Goal: Check status: Check status

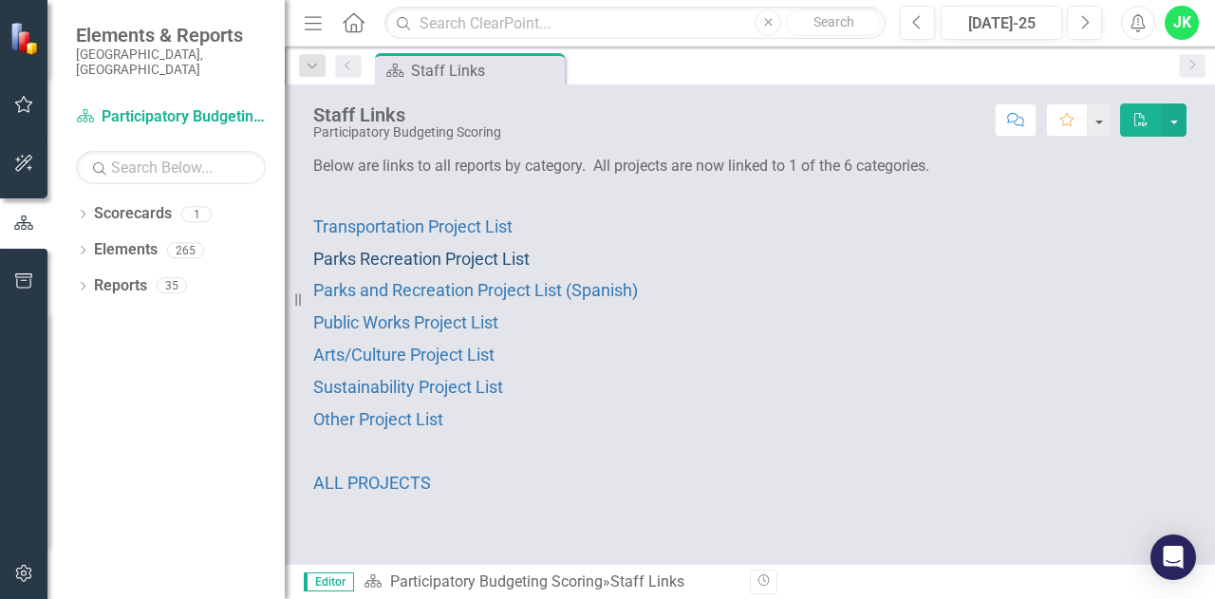
click at [440, 252] on span "Parks Recreation Project List" at bounding box center [421, 259] width 216 height 20
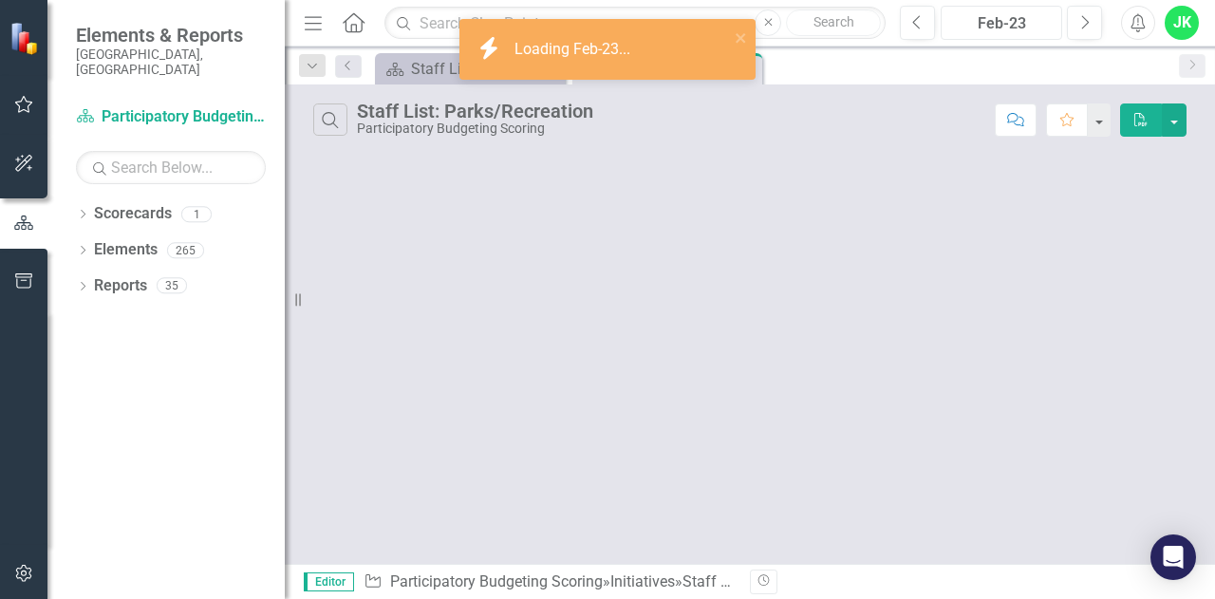
click at [1020, 29] on div "Feb-23" at bounding box center [1002, 23] width 108 height 23
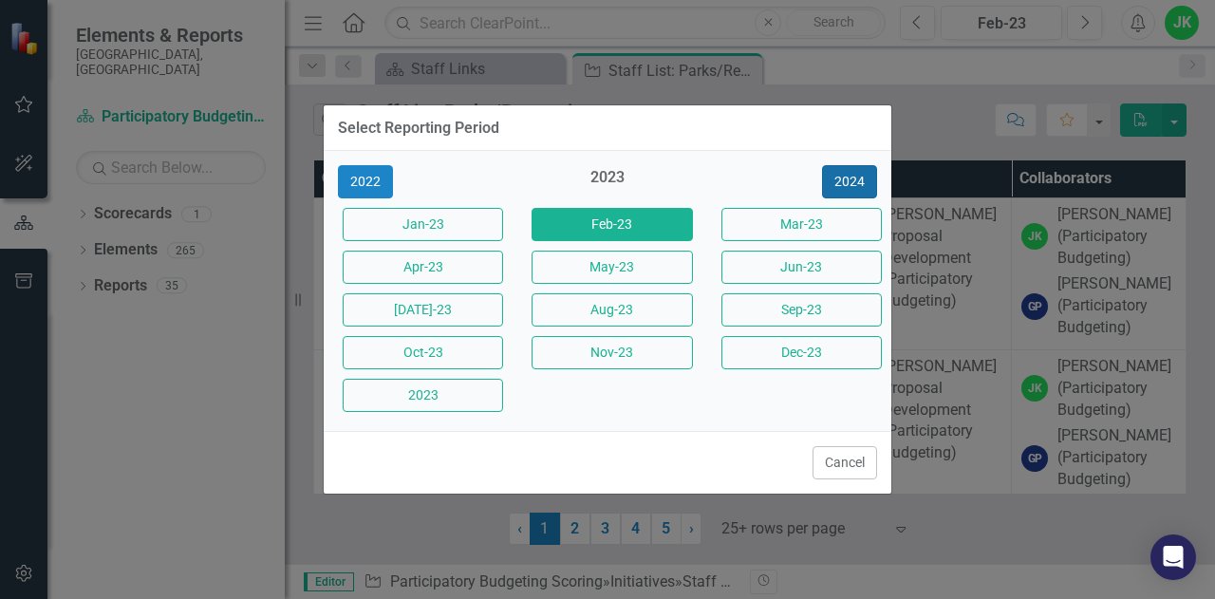
click at [855, 178] on button "2024" at bounding box center [849, 181] width 55 height 33
click at [855, 178] on button "2025" at bounding box center [849, 181] width 55 height 33
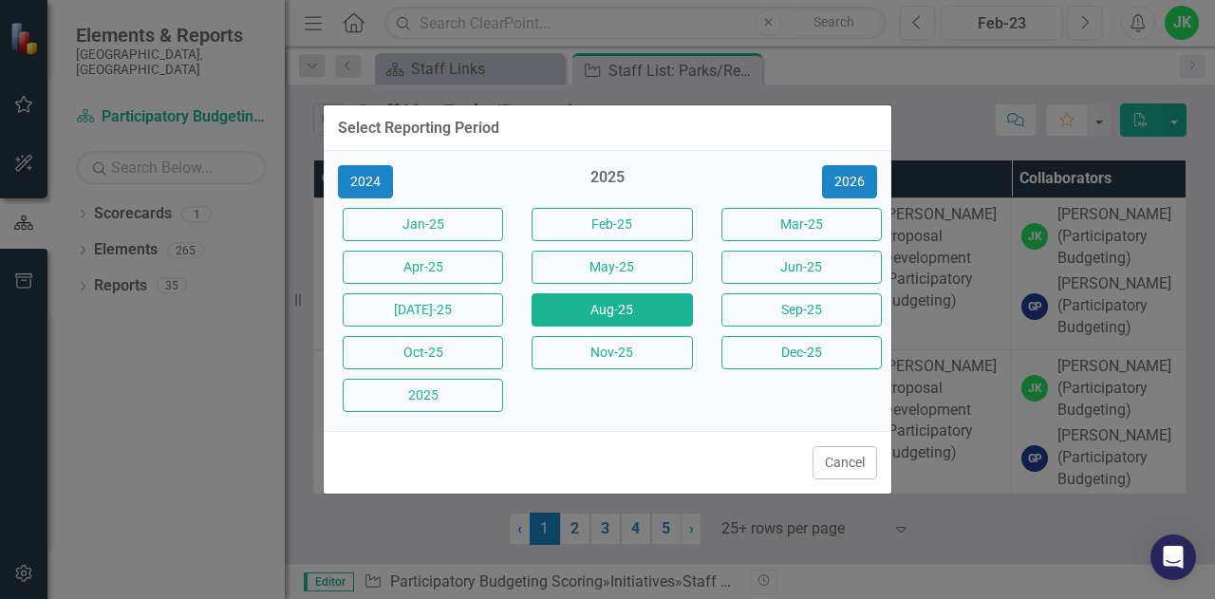
click at [616, 310] on button "Aug-25" at bounding box center [612, 309] width 160 height 33
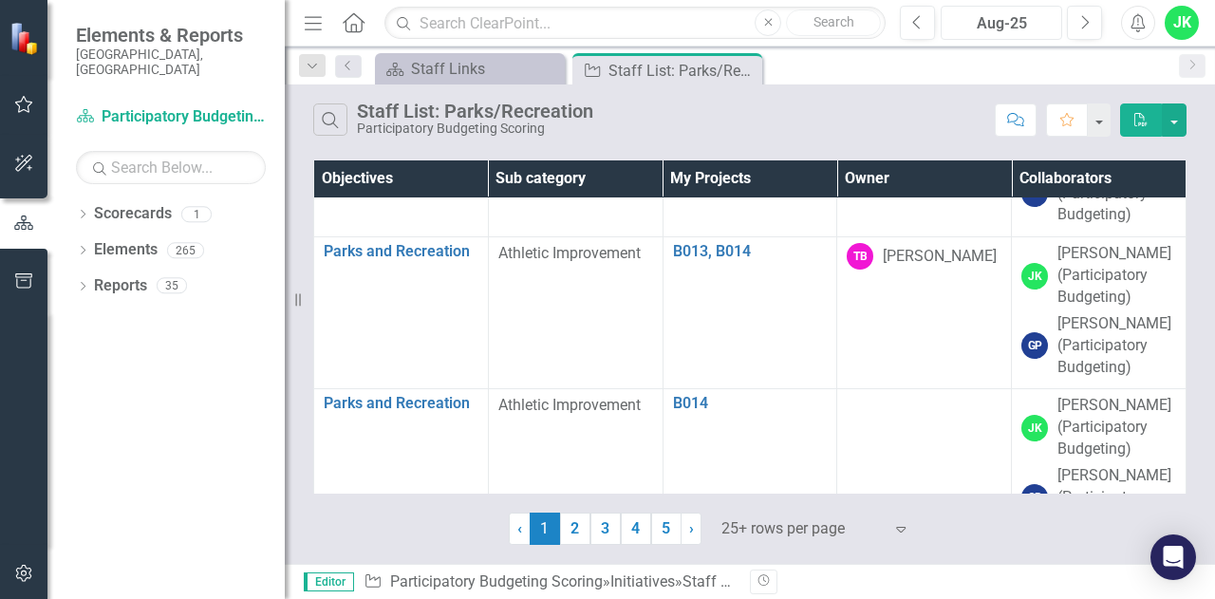
scroll to position [1022, 0]
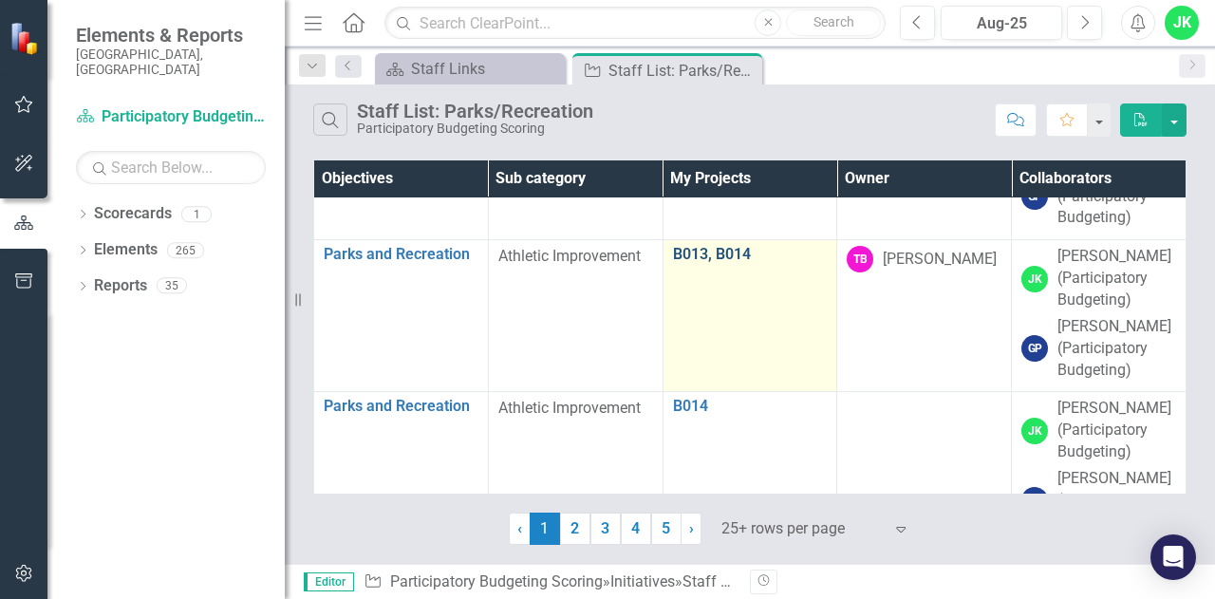
click at [705, 253] on link "B013, B014" at bounding box center [750, 254] width 155 height 17
